Goal: Task Accomplishment & Management: Manage account settings

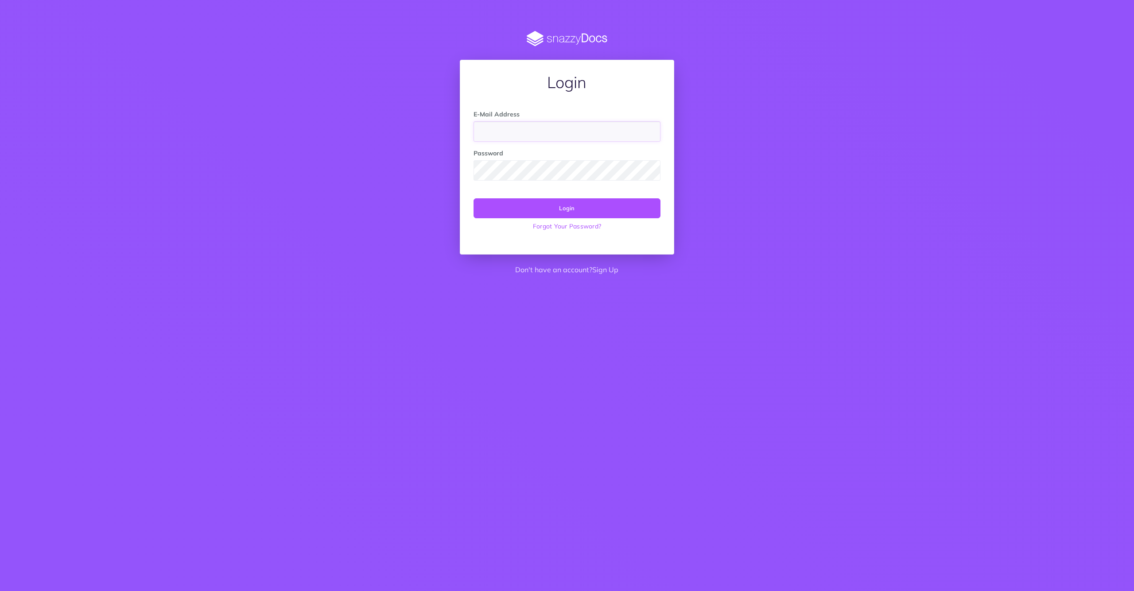
type input "l@[DOMAIN_NAME]"
click at [556, 208] on button "Login" at bounding box center [567, 207] width 187 height 19
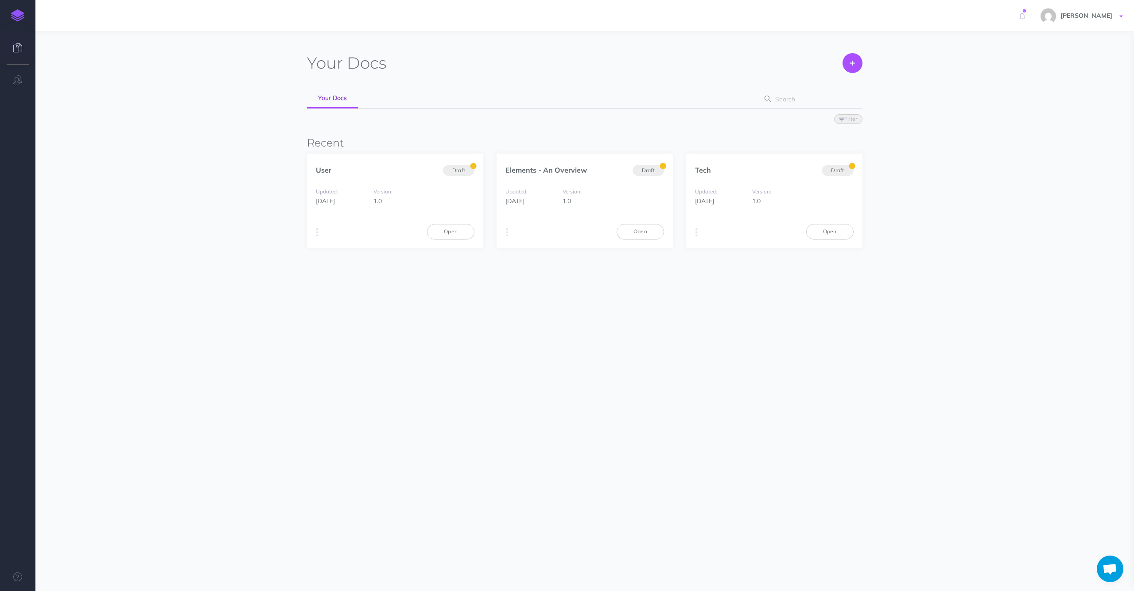
click at [1123, 15] on link "[PERSON_NAME]" at bounding box center [1083, 15] width 102 height 31
click at [1035, 47] on link "Account Settings" at bounding box center [1070, 50] width 111 height 16
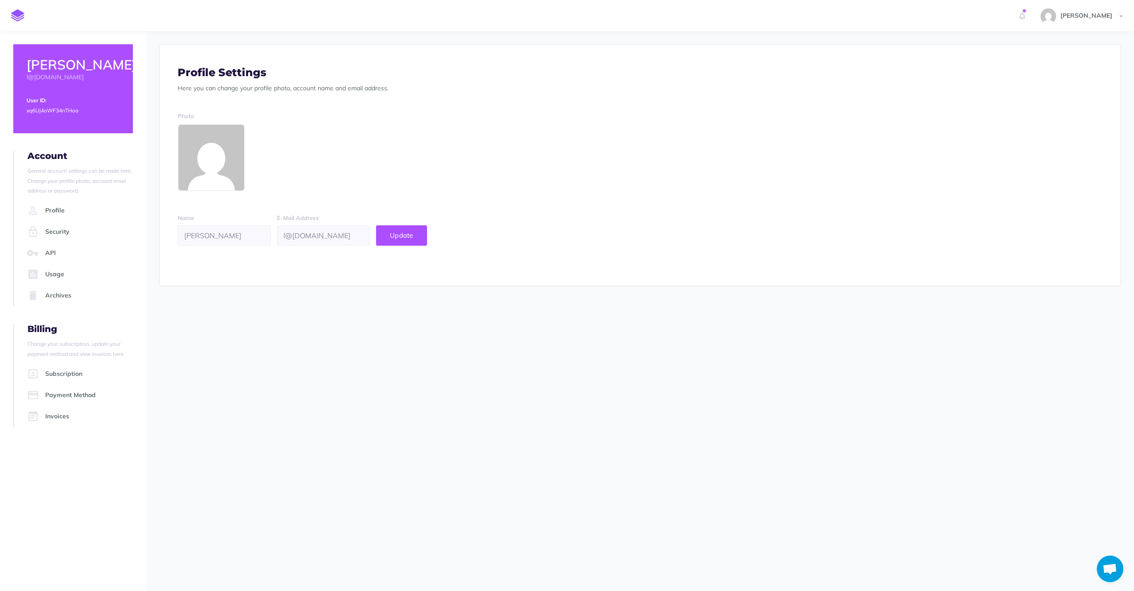
click at [69, 393] on link "Payment Method" at bounding box center [79, 395] width 108 height 21
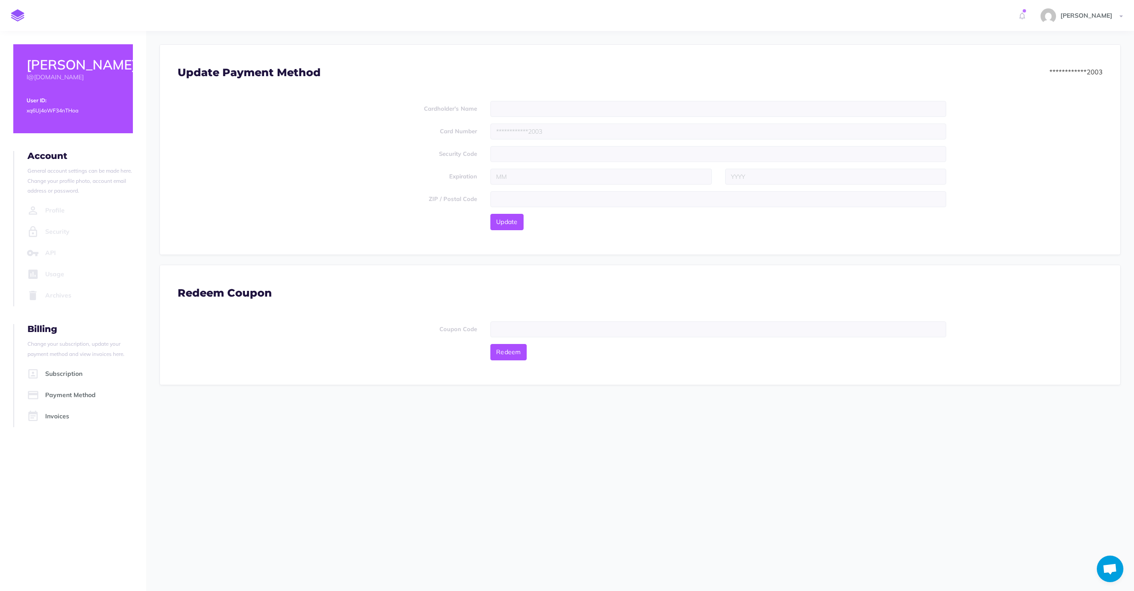
click at [69, 393] on link "Payment Method" at bounding box center [79, 395] width 108 height 21
click at [509, 224] on span "Update" at bounding box center [507, 222] width 22 height 8
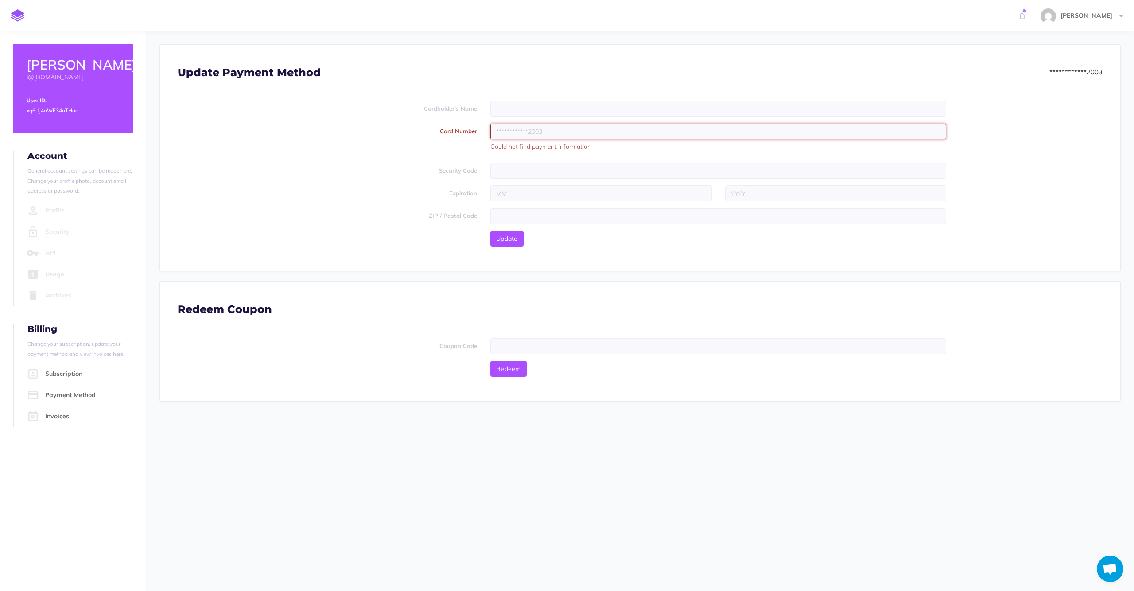
paste input "3735656349093001"
type input "3735656349093001"
click at [513, 108] on input "text" at bounding box center [718, 109] width 456 height 16
type input "lewis olishansky"
click at [503, 169] on input "text" at bounding box center [718, 171] width 456 height 16
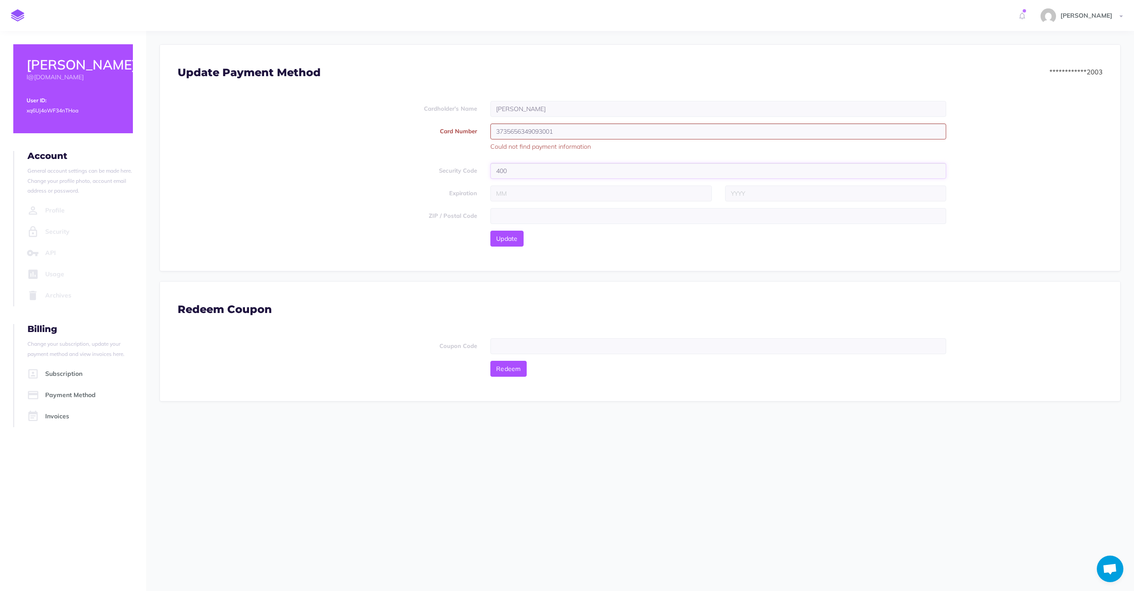
type input "400"
type input "06"
click at [741, 194] on input "text" at bounding box center [836, 193] width 222 height 16
type input "2030"
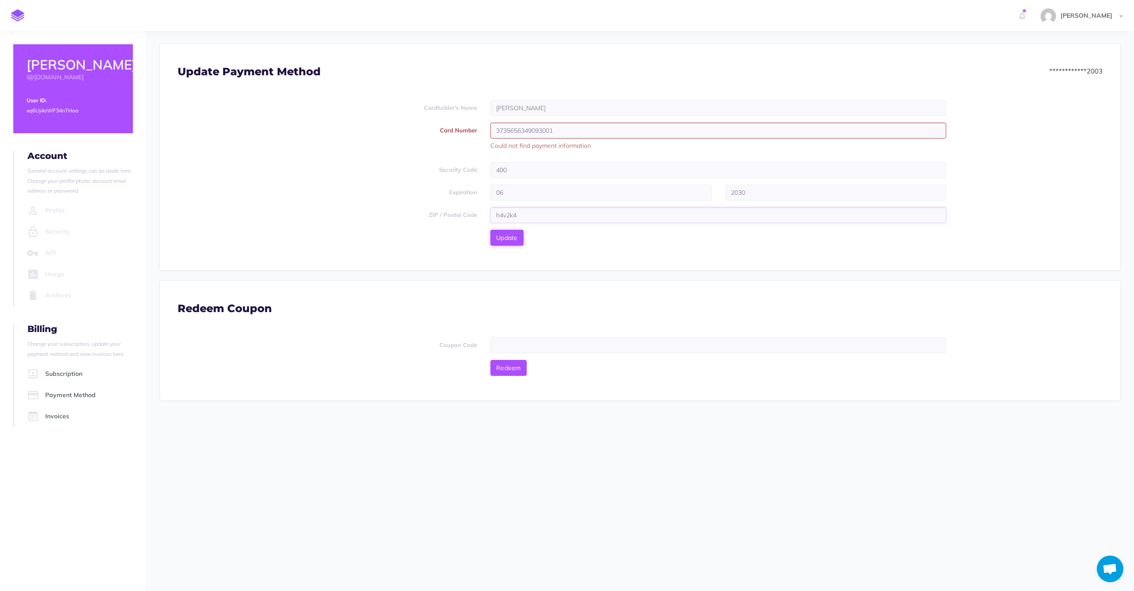
type input "h4v2k4"
click at [510, 241] on span "Update" at bounding box center [507, 238] width 22 height 8
drag, startPoint x: 570, startPoint y: 131, endPoint x: 457, endPoint y: 130, distance: 112.5
click at [458, 130] on div "Card Number 3735656349093001 Your card number is incorrect." at bounding box center [640, 139] width 938 height 32
click at [507, 237] on button "Update" at bounding box center [506, 238] width 33 height 16
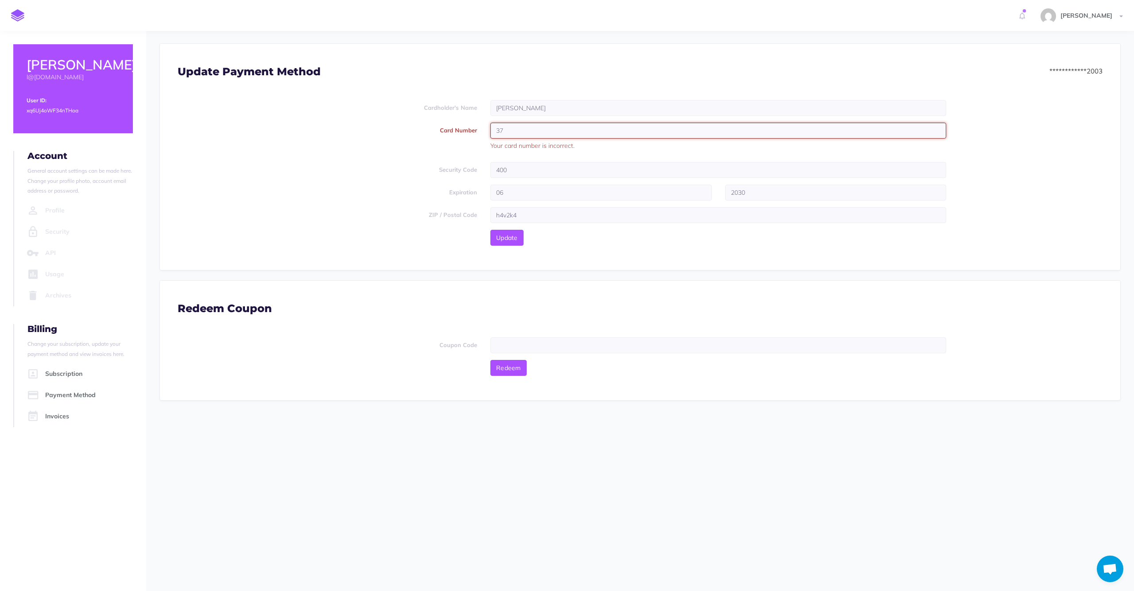
type input "3"
type input "373565634993001"
click at [507, 237] on button "Update" at bounding box center [506, 238] width 33 height 16
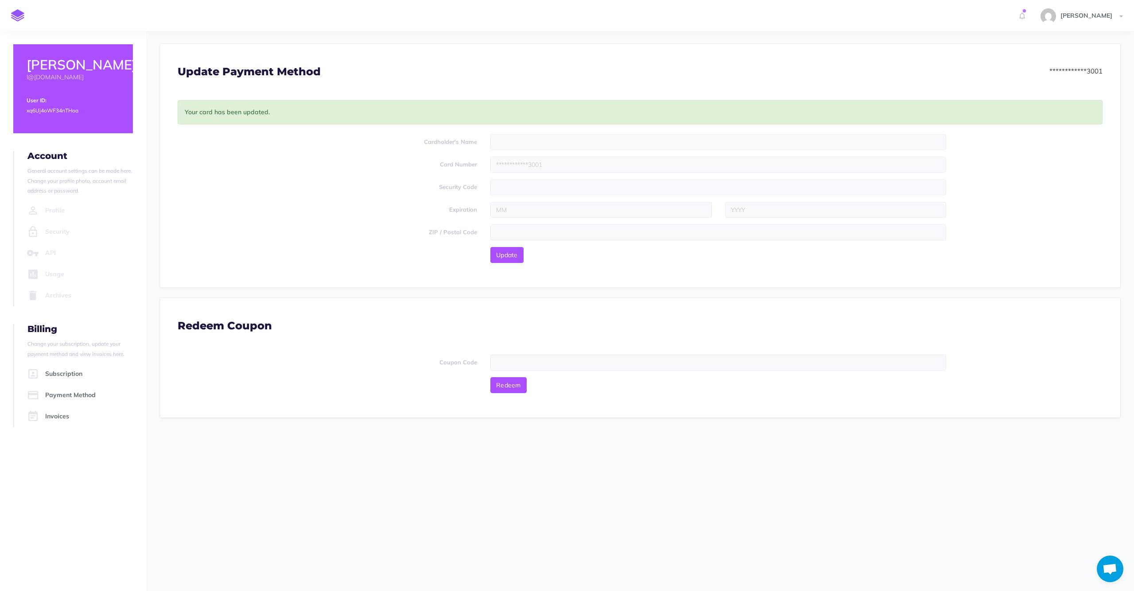
click at [351, 197] on form "Cardholder's Name Card Number Security Code Expiration ZIP / Postal Code Update" at bounding box center [640, 198] width 925 height 129
click at [60, 370] on link "Subscription" at bounding box center [79, 374] width 108 height 21
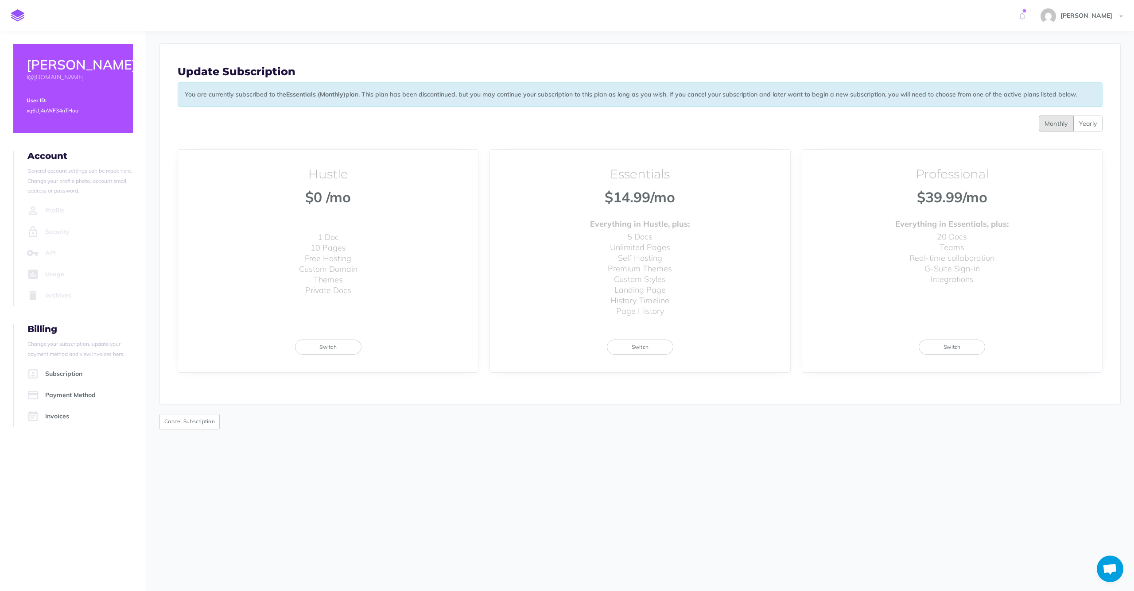
click at [54, 416] on link "Invoices" at bounding box center [79, 416] width 108 height 21
